Goal: Information Seeking & Learning: Learn about a topic

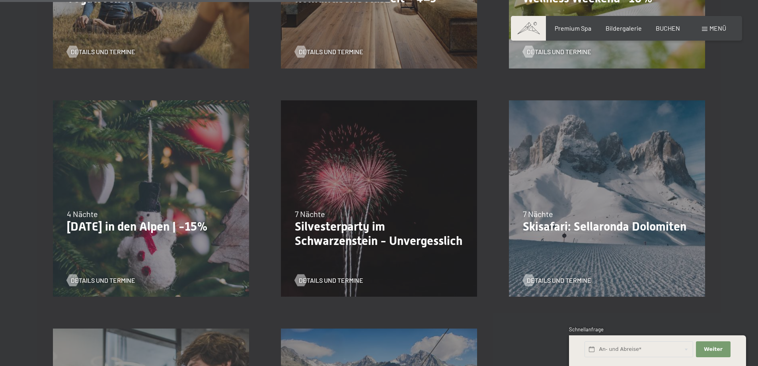
scroll to position [836, 0]
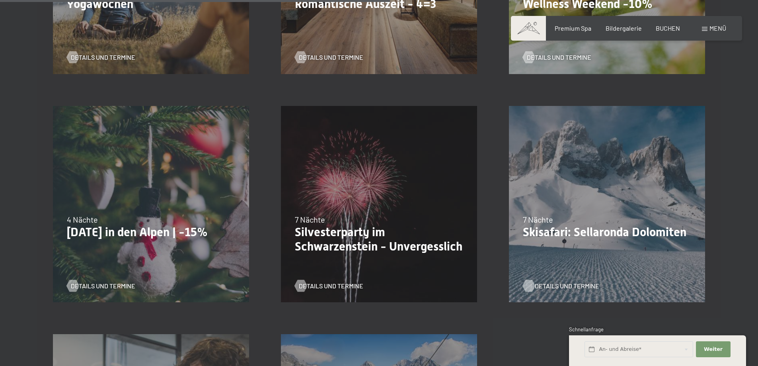
click at [552, 283] on span "Details und Termine" at bounding box center [567, 285] width 64 height 9
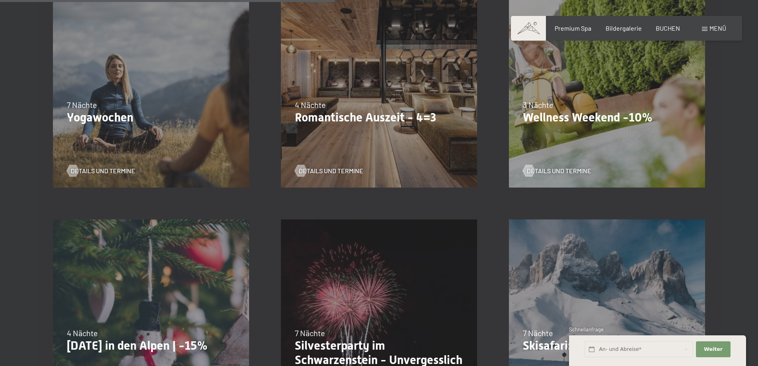
scroll to position [716, 0]
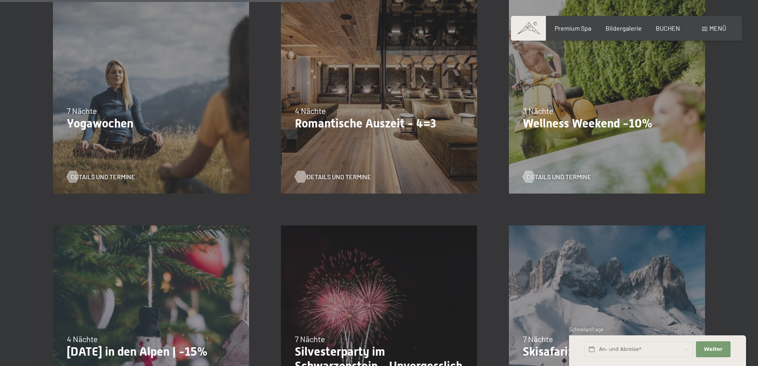
click at [334, 178] on span "Details und Termine" at bounding box center [339, 176] width 64 height 9
click at [550, 176] on span "Details und Termine" at bounding box center [567, 176] width 64 height 9
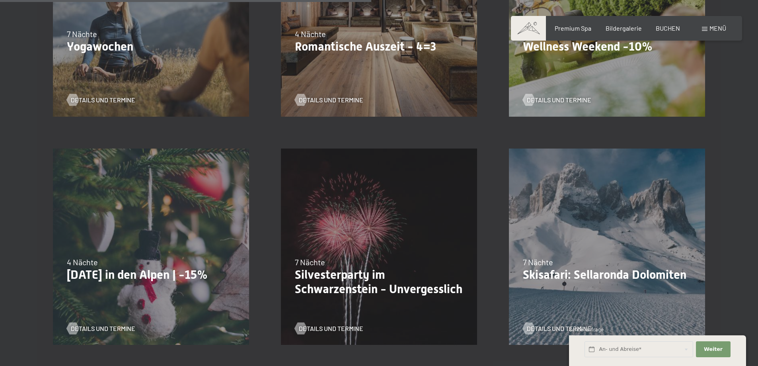
scroll to position [796, 0]
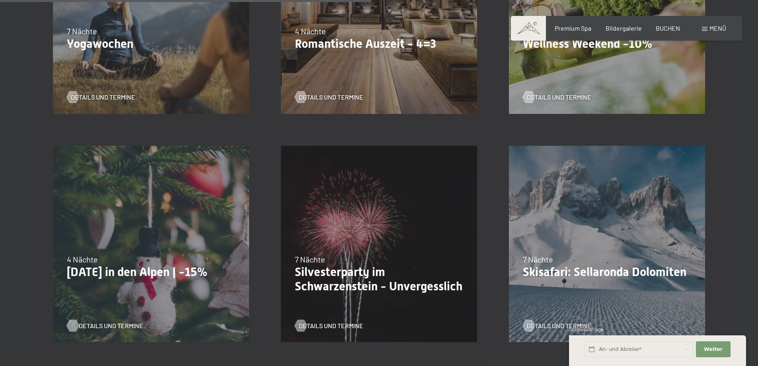
click at [92, 324] on span "Details und Termine" at bounding box center [111, 325] width 64 height 9
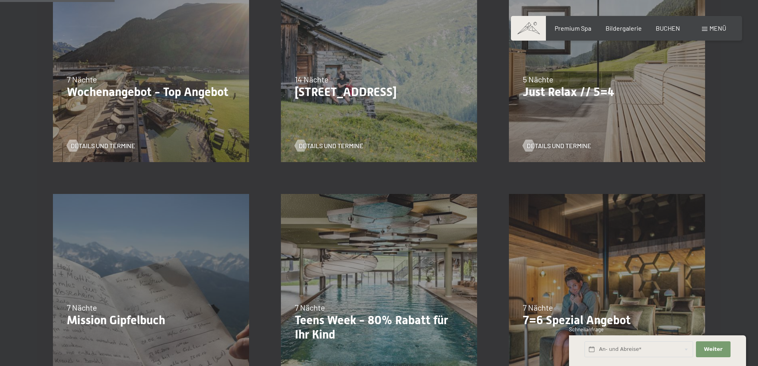
scroll to position [239, 0]
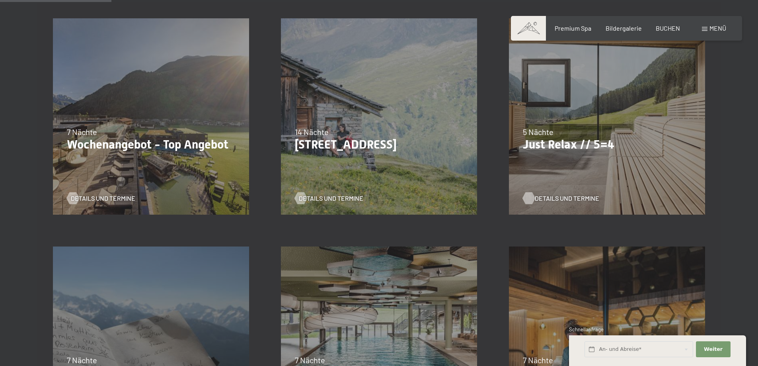
click at [556, 196] on span "Details und Termine" at bounding box center [567, 198] width 64 height 9
click at [104, 196] on span "Details und Termine" at bounding box center [111, 198] width 64 height 9
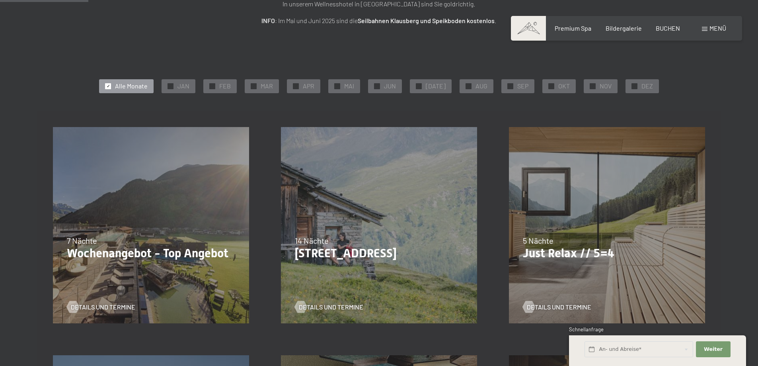
scroll to position [0, 0]
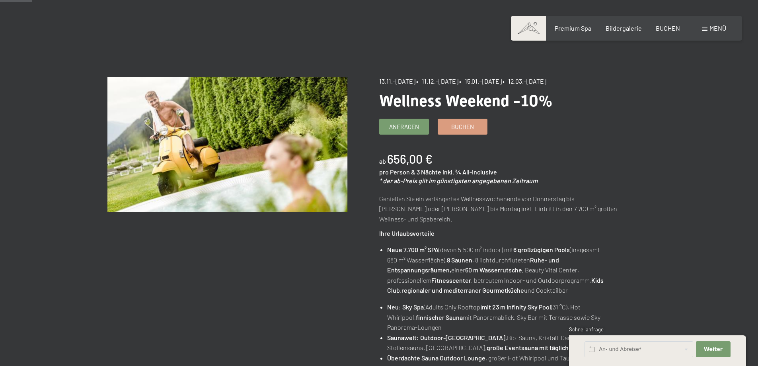
scroll to position [40, 0]
